Goal: Task Accomplishment & Management: Use online tool/utility

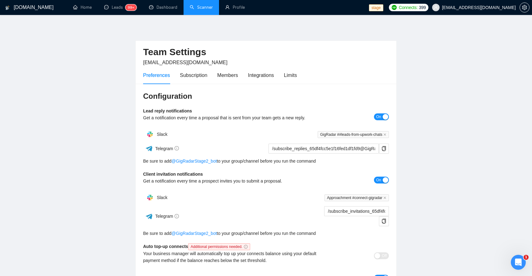
click at [201, 7] on link "Scanner" at bounding box center [201, 7] width 23 height 5
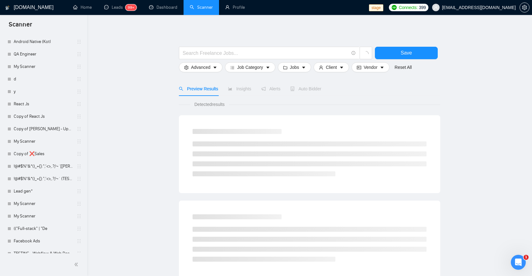
scroll to position [694, 0]
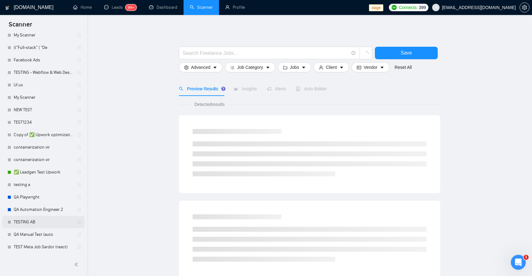
click at [35, 224] on link "TESTING AB" at bounding box center [43, 222] width 59 height 12
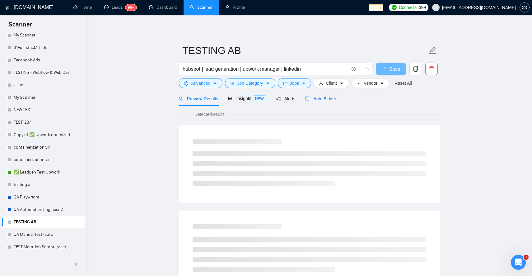
click at [315, 99] on span "Auto Bidder" at bounding box center [320, 98] width 31 height 5
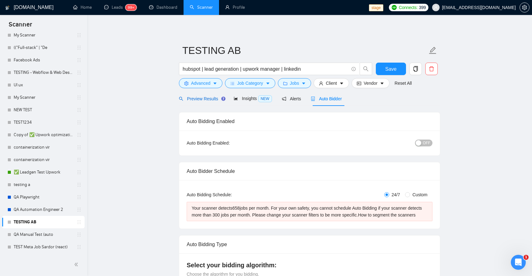
click at [195, 96] on span "Preview Results" at bounding box center [201, 98] width 45 height 5
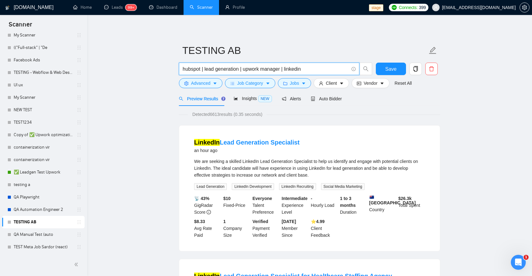
click at [309, 69] on input "hubspot | lead generation | upwork manager | linkedin" at bounding box center [266, 69] width 166 height 8
type input "hubspot | lead generation | upwork manager | linkedin lead"
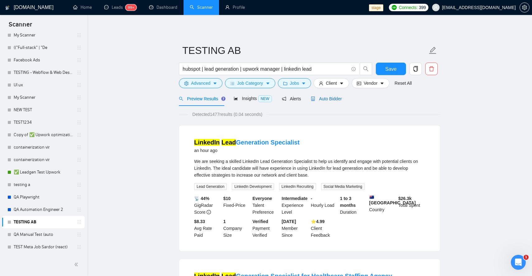
click at [340, 96] on span "Auto Bidder" at bounding box center [326, 98] width 31 height 5
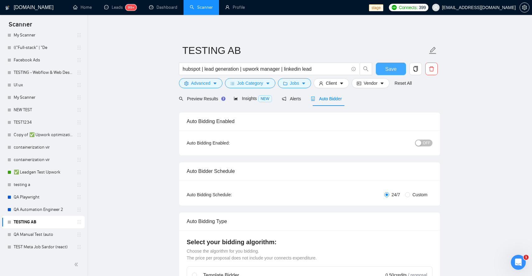
click at [392, 67] on span "Save" at bounding box center [390, 69] width 11 height 8
click at [207, 102] on div "Preview Results" at bounding box center [201, 98] width 45 height 7
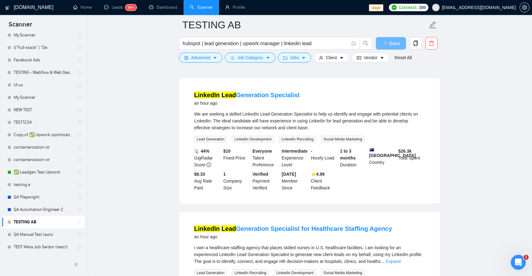
scroll to position [26, 0]
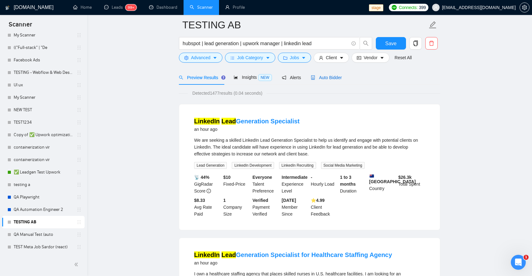
click at [333, 80] on div "Auto Bidder" at bounding box center [326, 77] width 31 height 7
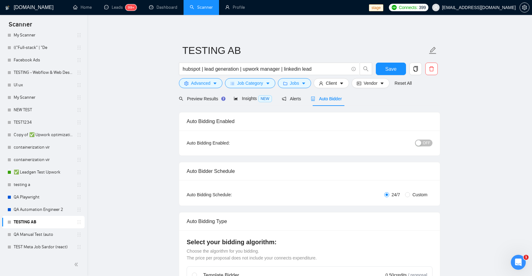
click at [421, 141] on div "button" at bounding box center [419, 143] width 6 height 6
click at [394, 70] on span "Save" at bounding box center [390, 69] width 11 height 8
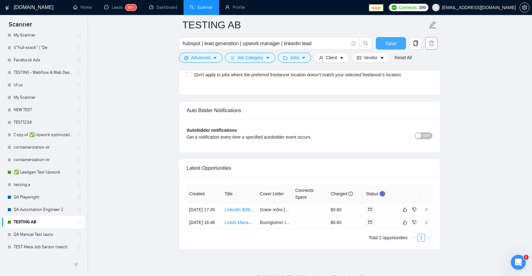
scroll to position [1469, 0]
